Goal: Find specific page/section: Find specific page/section

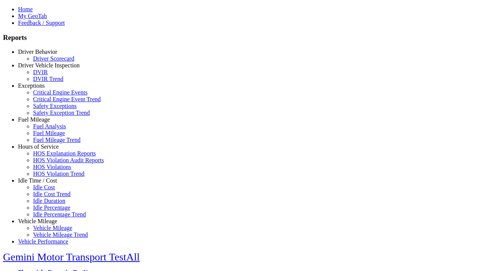
click at [43, 150] on link "Hours of Service" at bounding box center [38, 146] width 41 height 6
click at [49, 177] on link "HOS Violation Trend" at bounding box center [58, 173] width 51 height 6
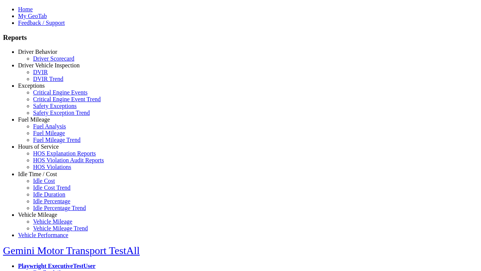
scroll to position [30, 0]
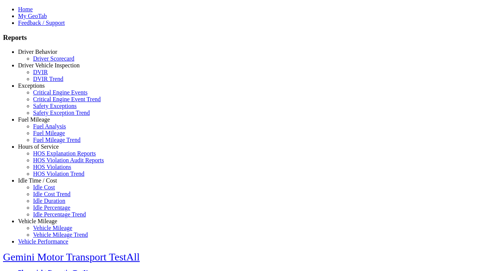
select select
